Goal: Task Accomplishment & Management: Manage account settings

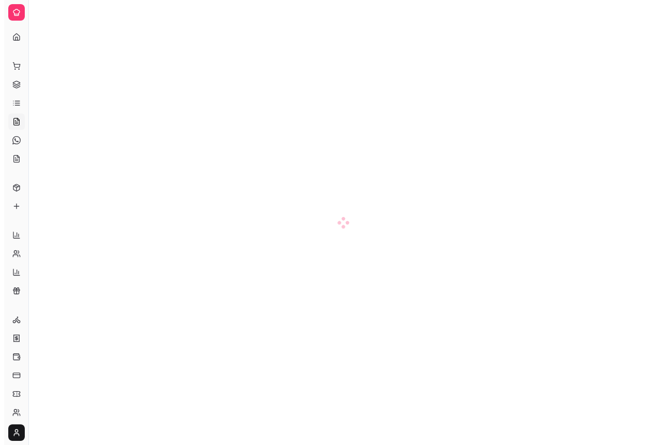
scroll to position [89, 0]
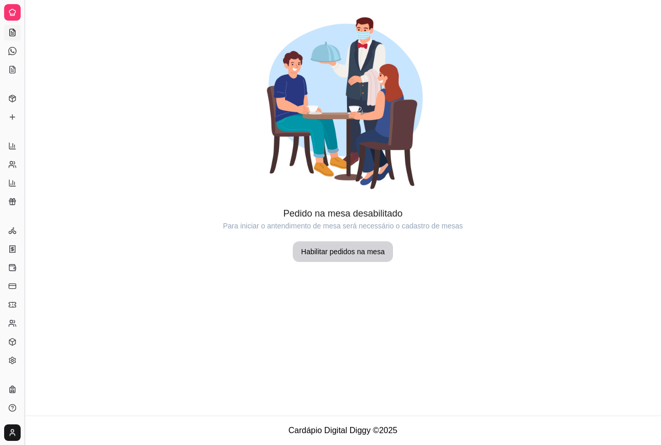
click at [24, 27] on button "Toggle Sidebar" at bounding box center [24, 222] width 8 height 445
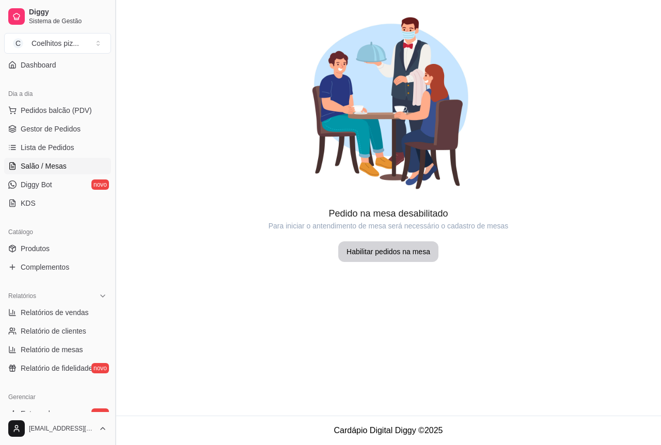
scroll to position [82, 0]
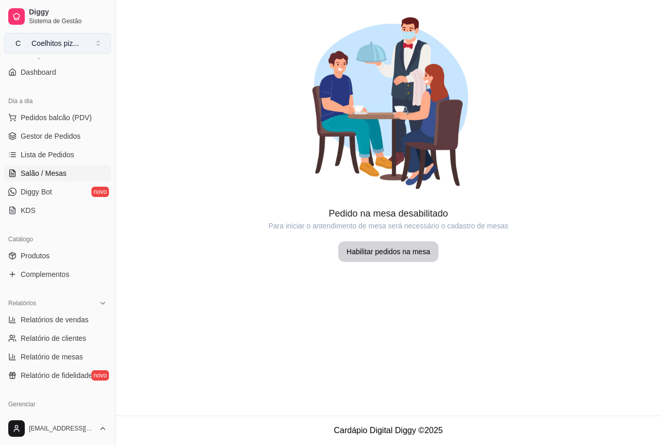
click at [66, 42] on div "Coelhitos piz ..." at bounding box center [54, 43] width 47 height 10
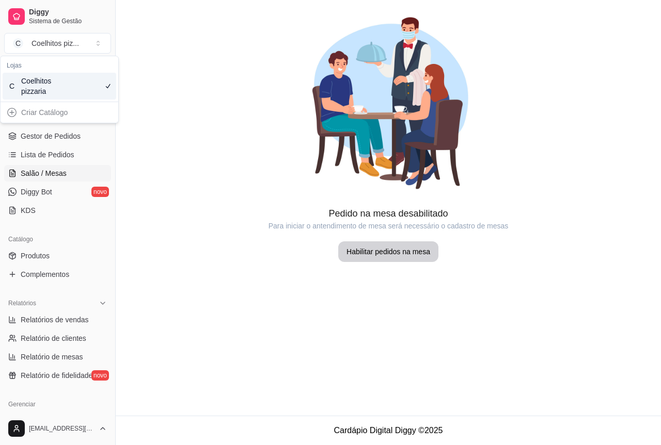
click at [51, 88] on div "Coelhitos pizzaria" at bounding box center [44, 86] width 46 height 21
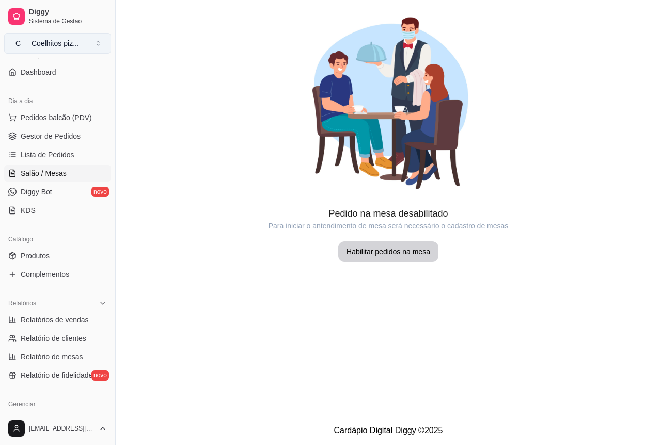
click at [56, 46] on div "Coelhitos piz ..." at bounding box center [54, 43] width 47 height 10
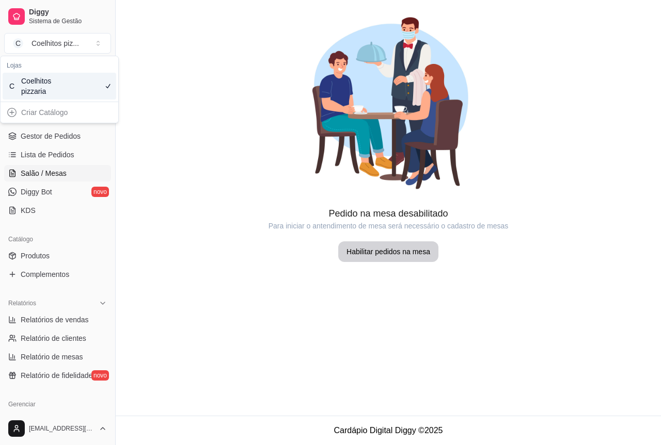
click at [190, 118] on div at bounding box center [388, 103] width 545 height 206
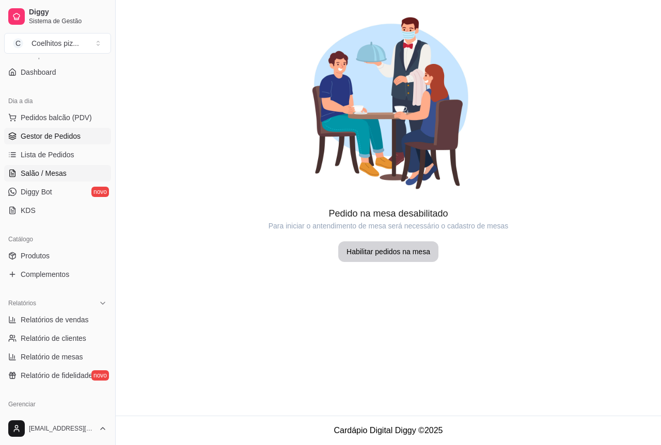
click at [70, 139] on span "Gestor de Pedidos" at bounding box center [51, 136] width 60 height 10
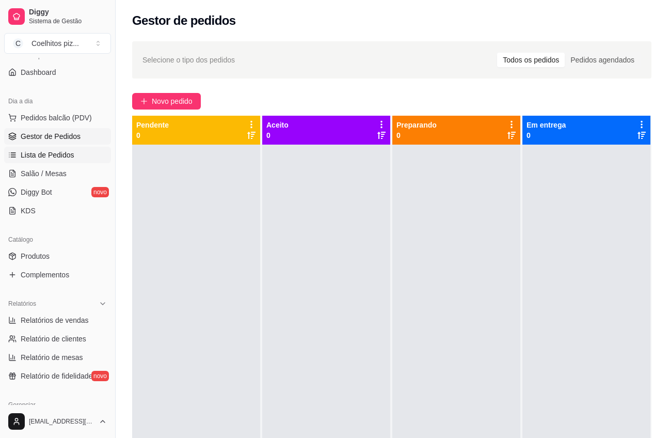
click at [59, 155] on span "Lista de Pedidos" at bounding box center [48, 155] width 54 height 10
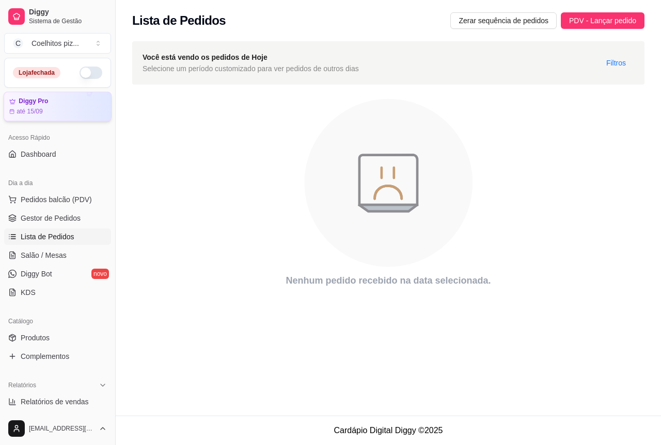
click at [33, 105] on div "Diggy Pro até 15/09" at bounding box center [57, 107] width 97 height 18
click at [44, 156] on span "Dashboard" at bounding box center [39, 154] width 36 height 10
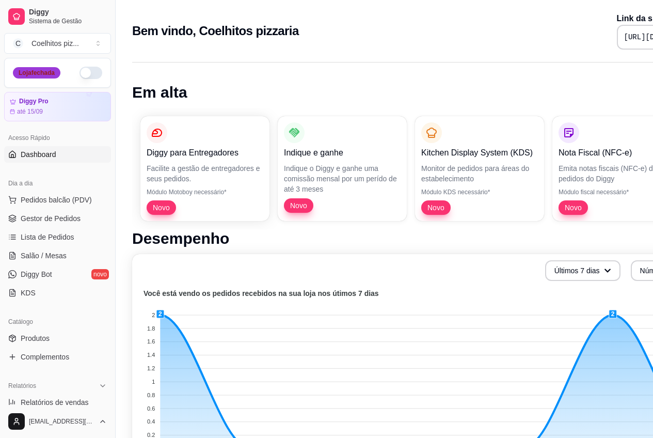
click at [41, 70] on div "Loja fechada" at bounding box center [36, 72] width 47 height 11
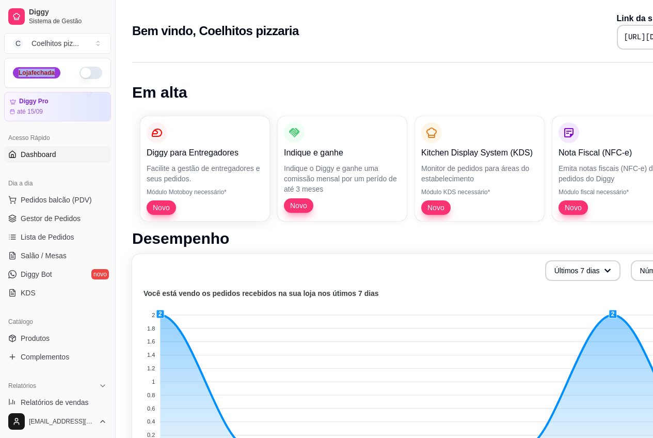
click at [41, 70] on div "Loja fechada" at bounding box center [36, 72] width 47 height 11
click at [111, 92] on button "Toggle Sidebar" at bounding box center [115, 219] width 8 height 438
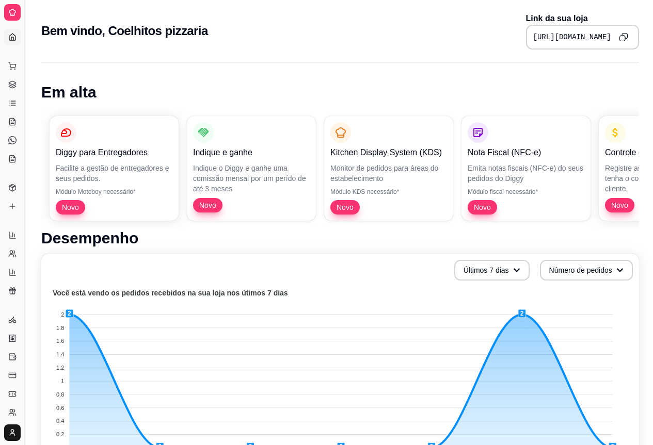
click at [22, 65] on button "Toggle Sidebar" at bounding box center [24, 222] width 8 height 445
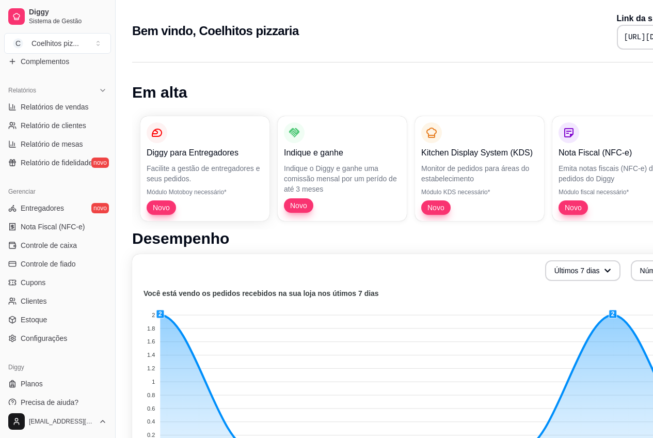
scroll to position [293, 0]
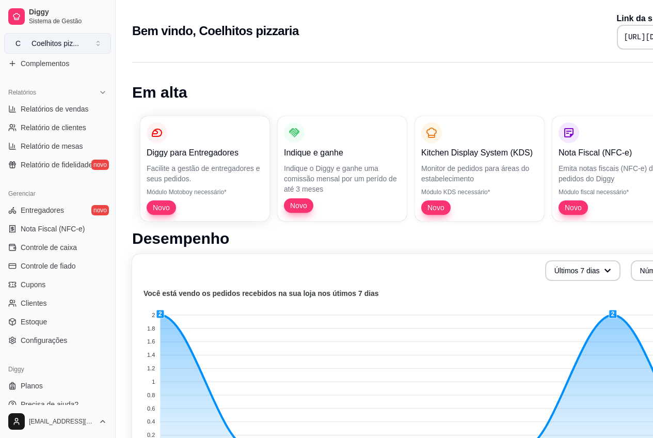
click at [66, 46] on div "Coelhitos piz ..." at bounding box center [54, 43] width 47 height 10
